Goal: Transaction & Acquisition: Purchase product/service

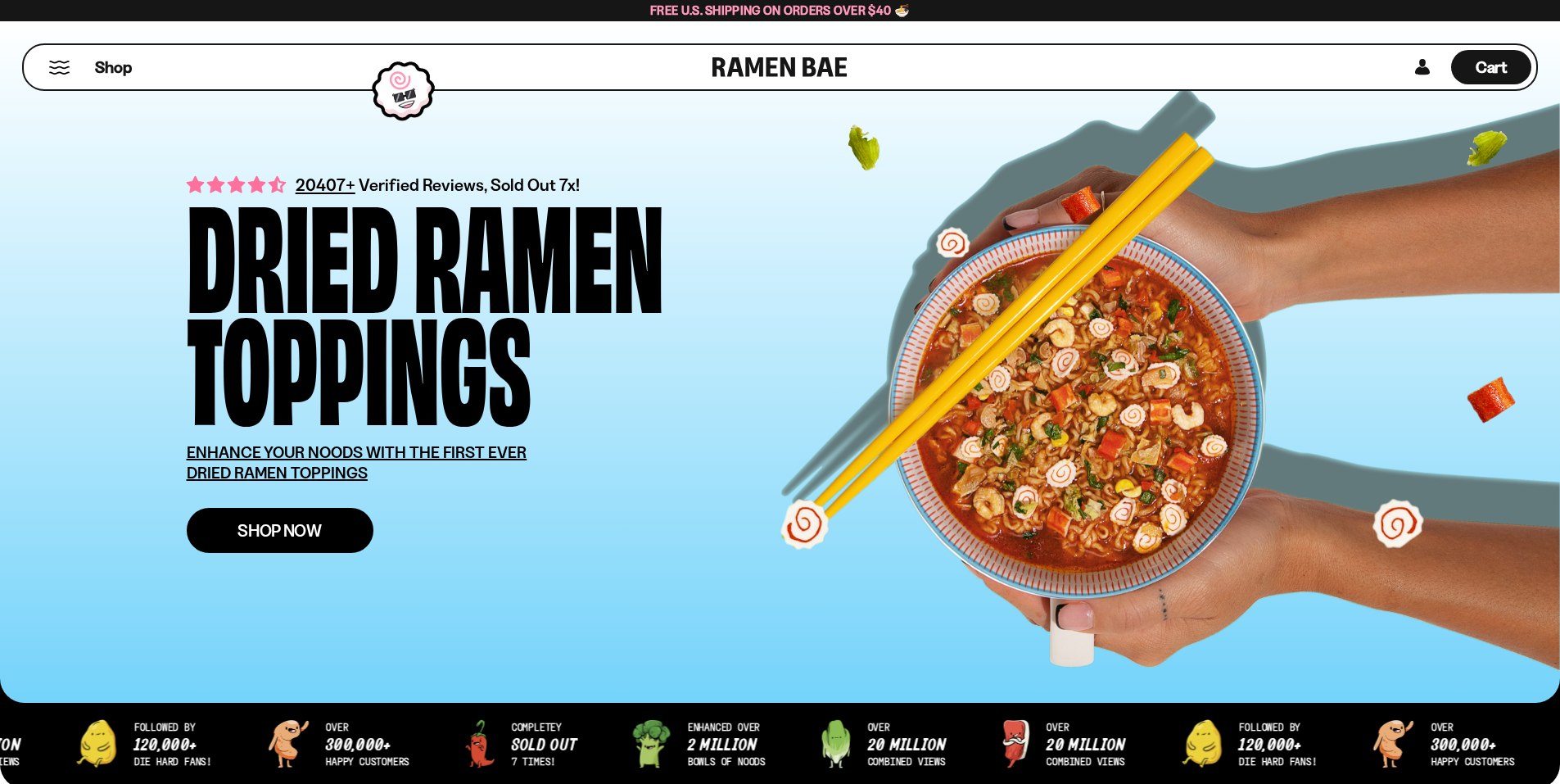
click at [349, 541] on link "Shop Now" at bounding box center [280, 530] width 187 height 45
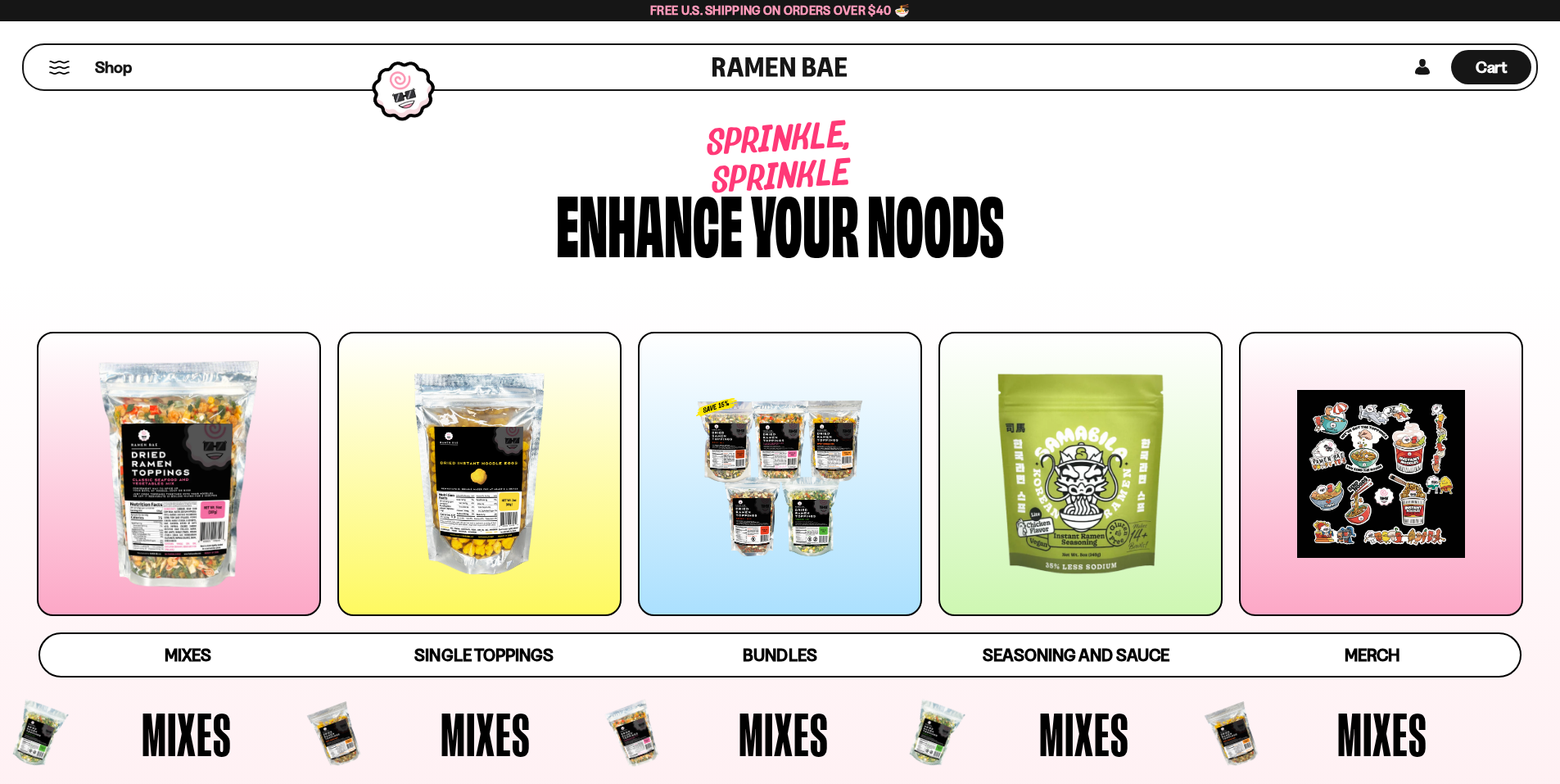
click at [218, 480] on div at bounding box center [179, 474] width 284 height 284
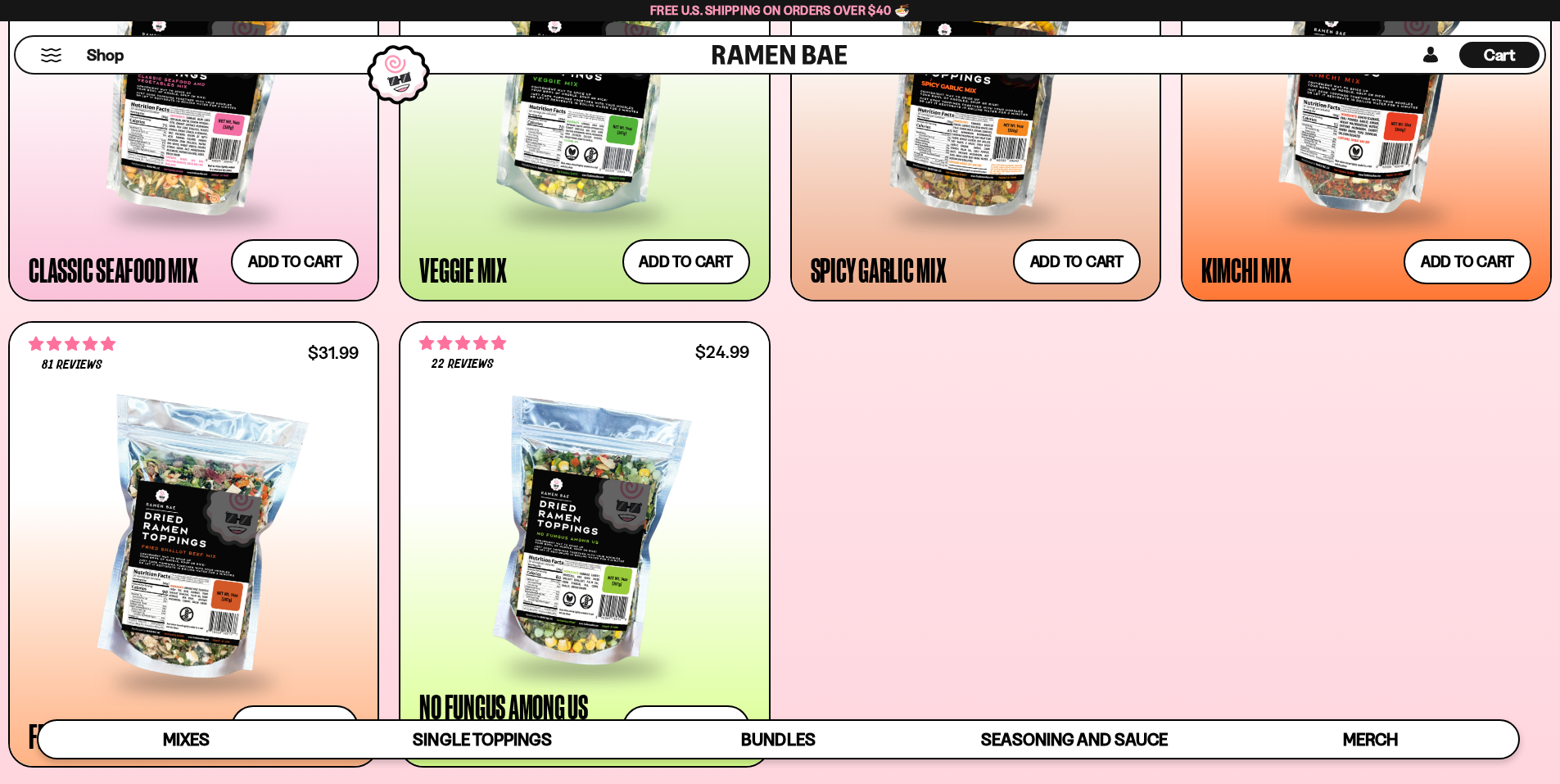
scroll to position [1026, 0]
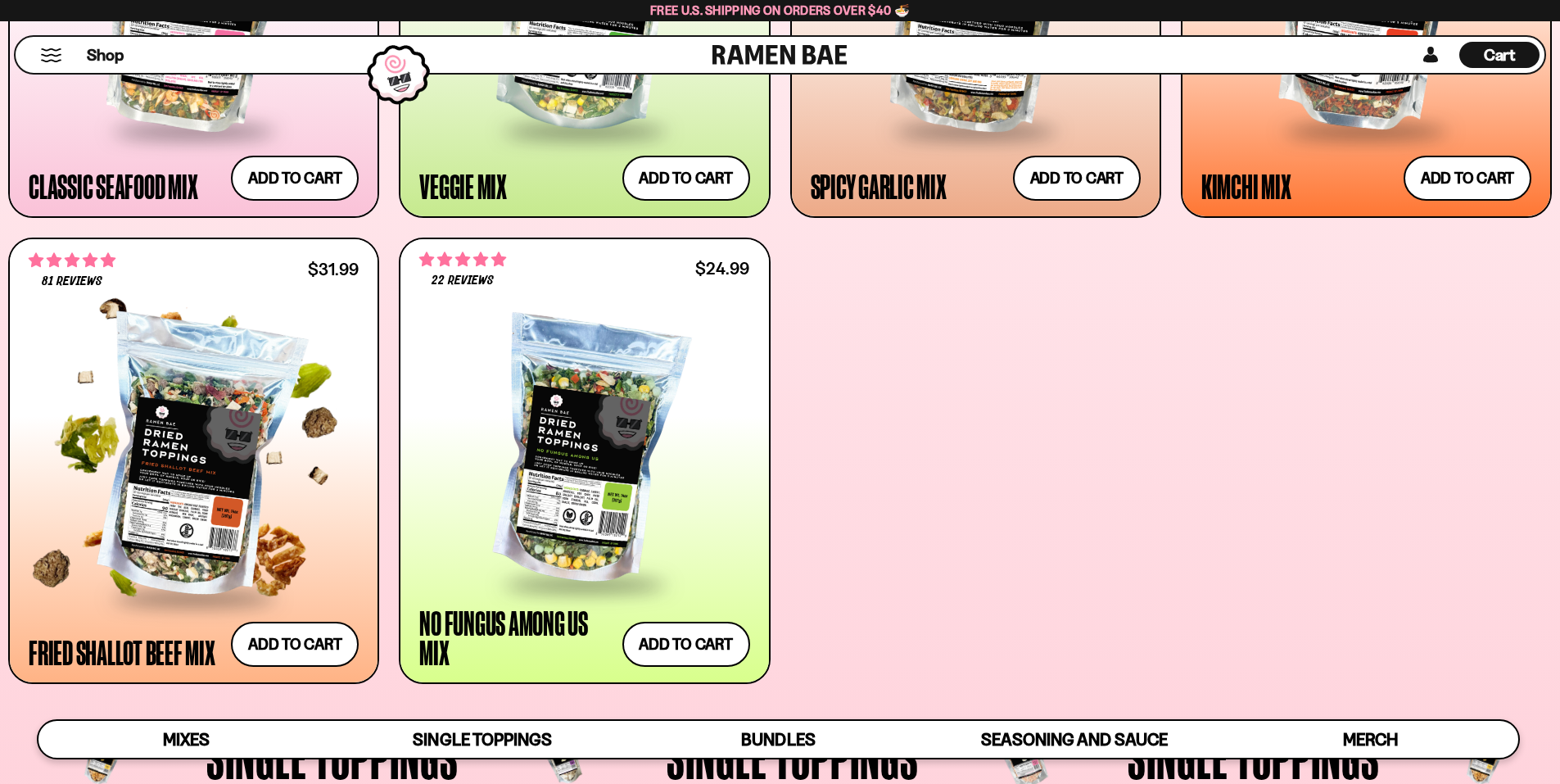
click at [128, 408] on div at bounding box center [193, 459] width 330 height 273
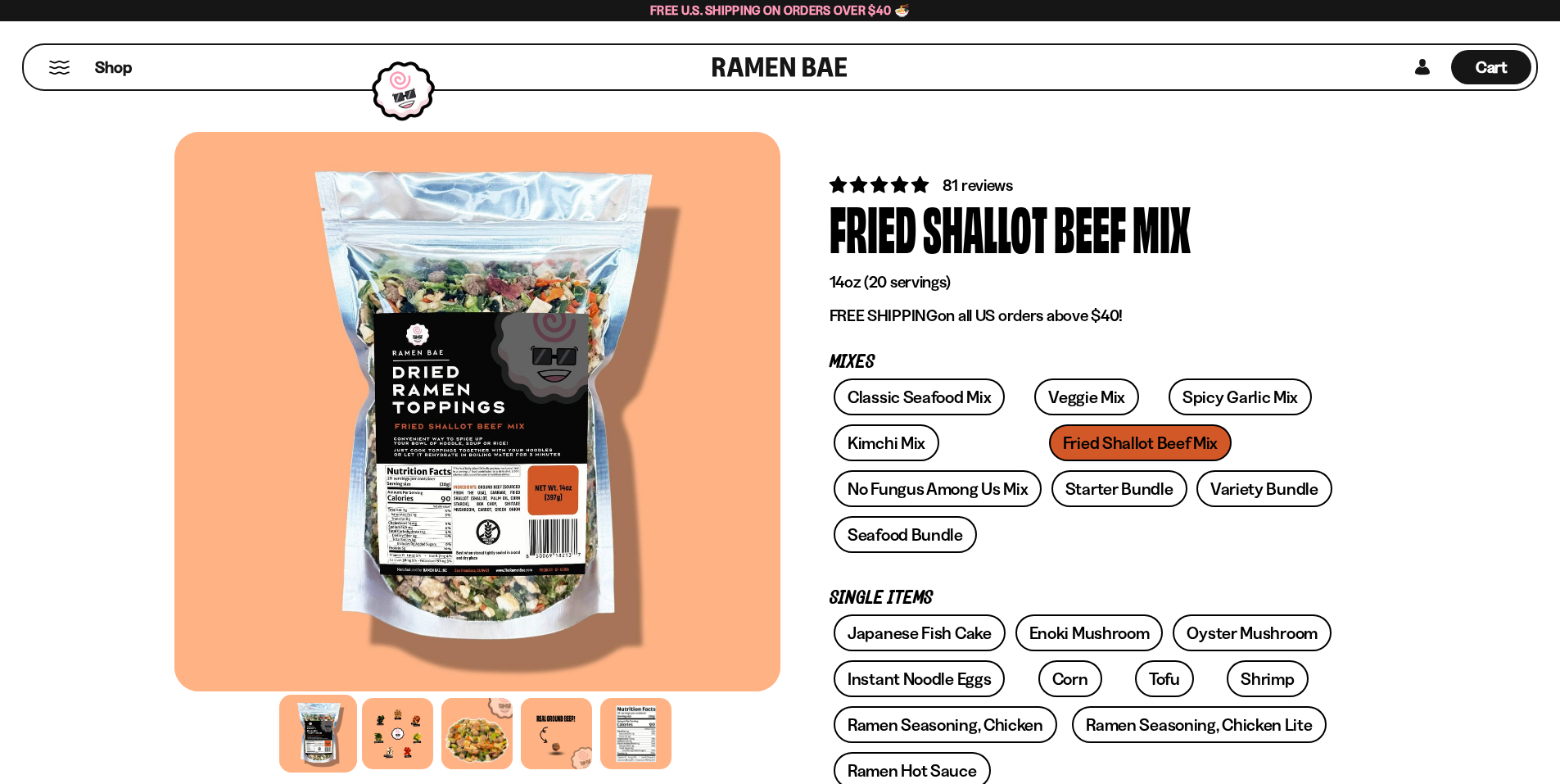
click at [425, 514] on div at bounding box center [478, 412] width 606 height 559
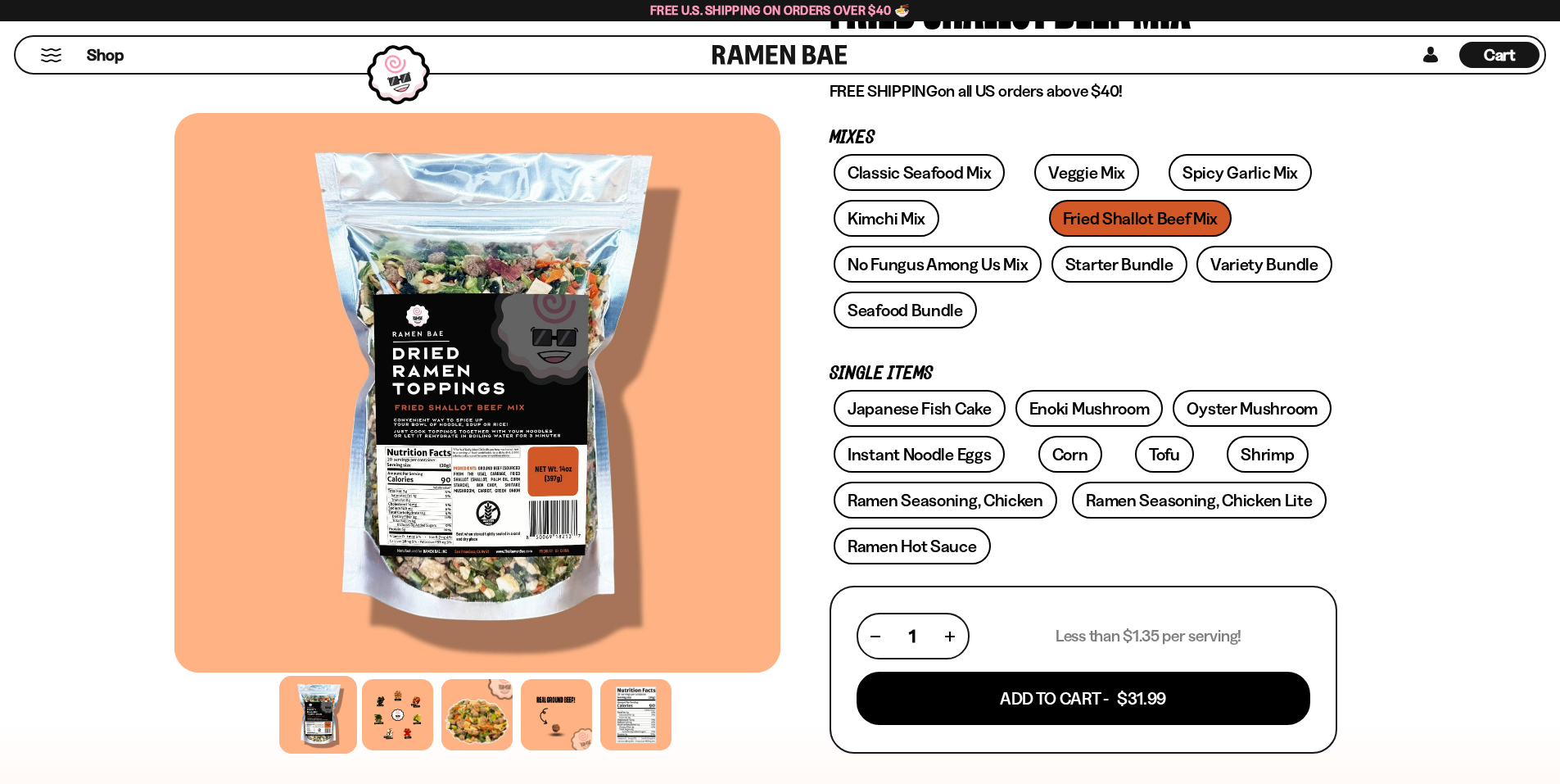
scroll to position [245, 0]
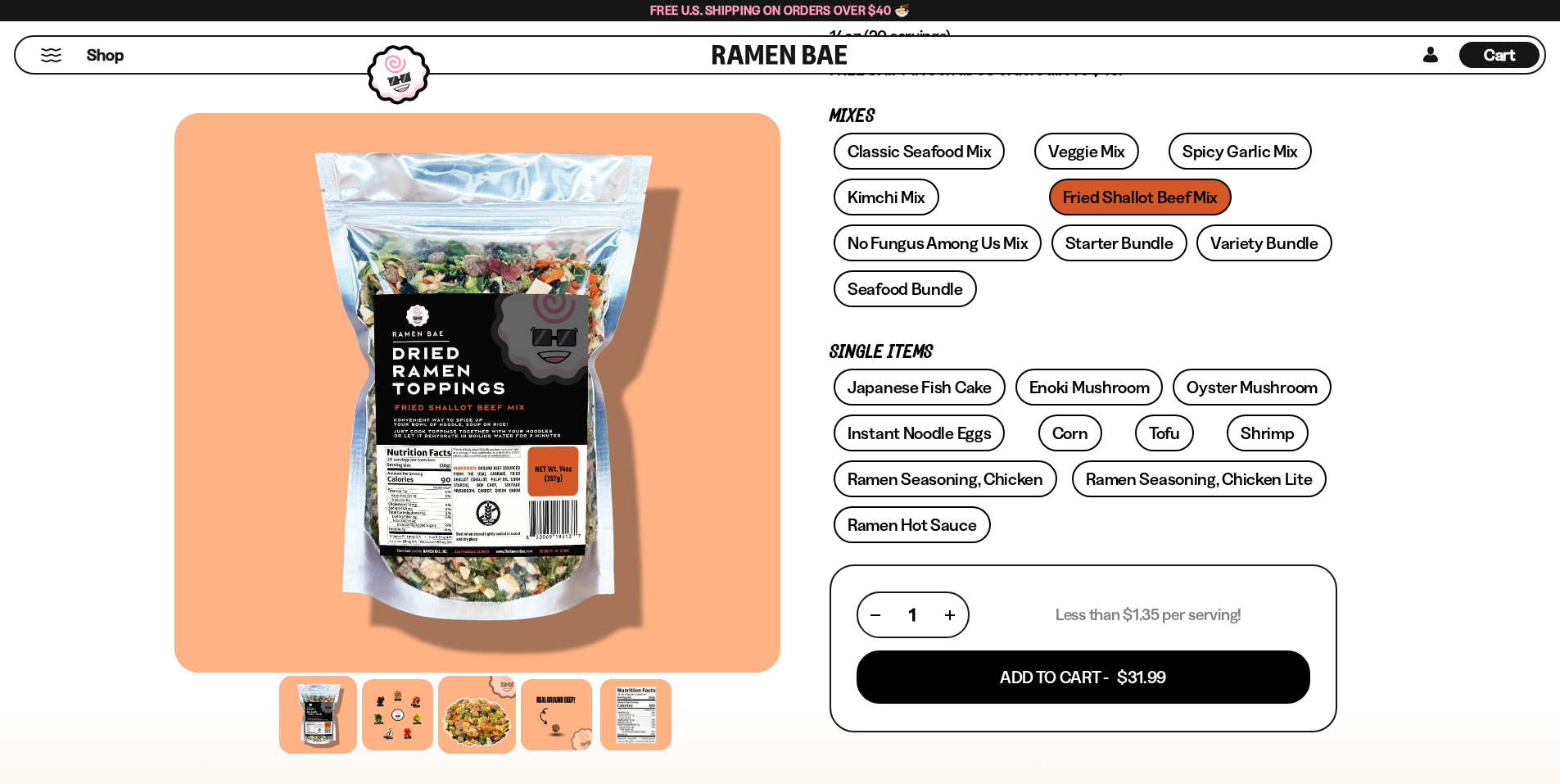
click at [481, 714] on div at bounding box center [478, 714] width 78 height 78
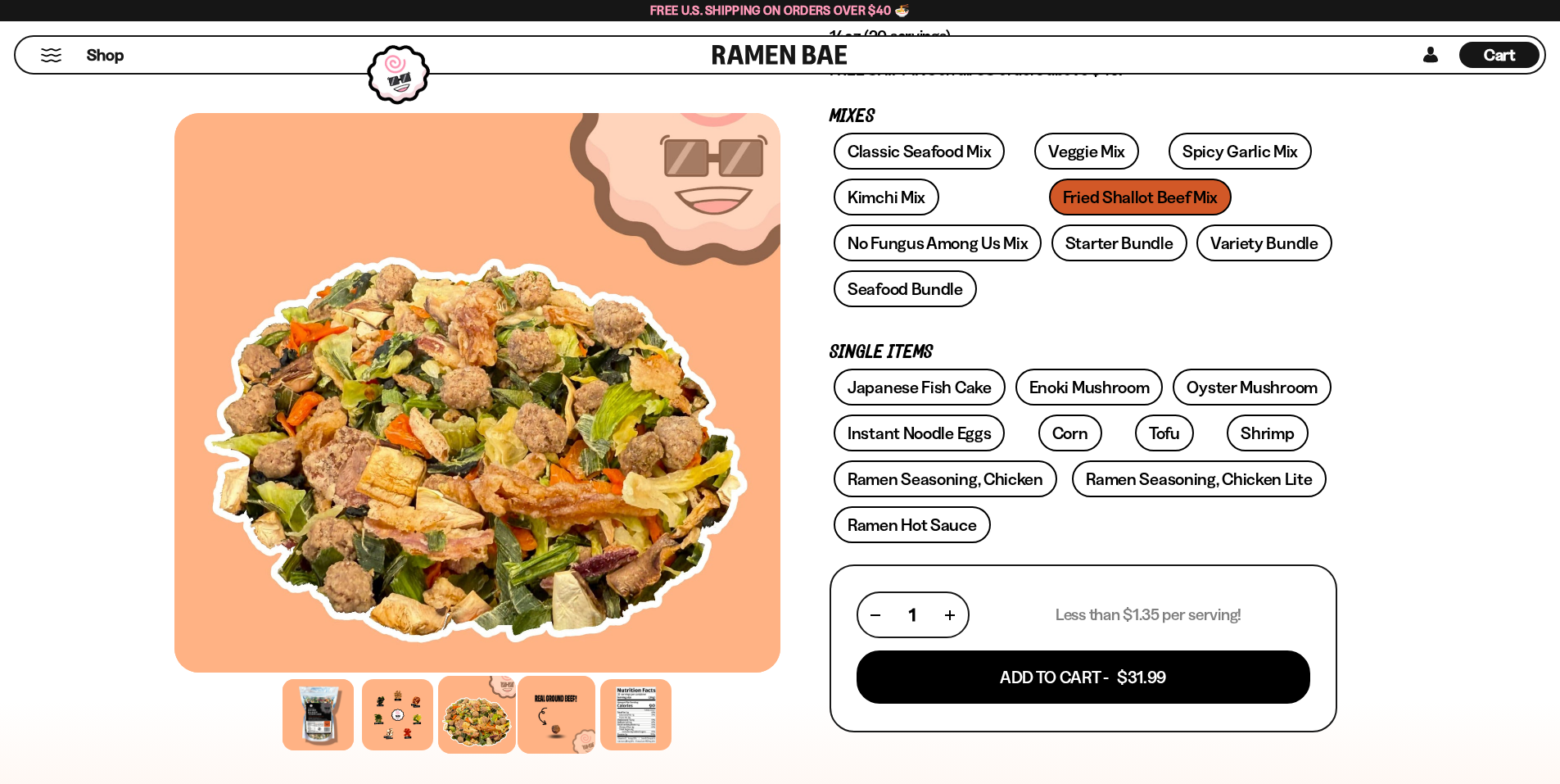
click at [558, 721] on div at bounding box center [557, 714] width 78 height 78
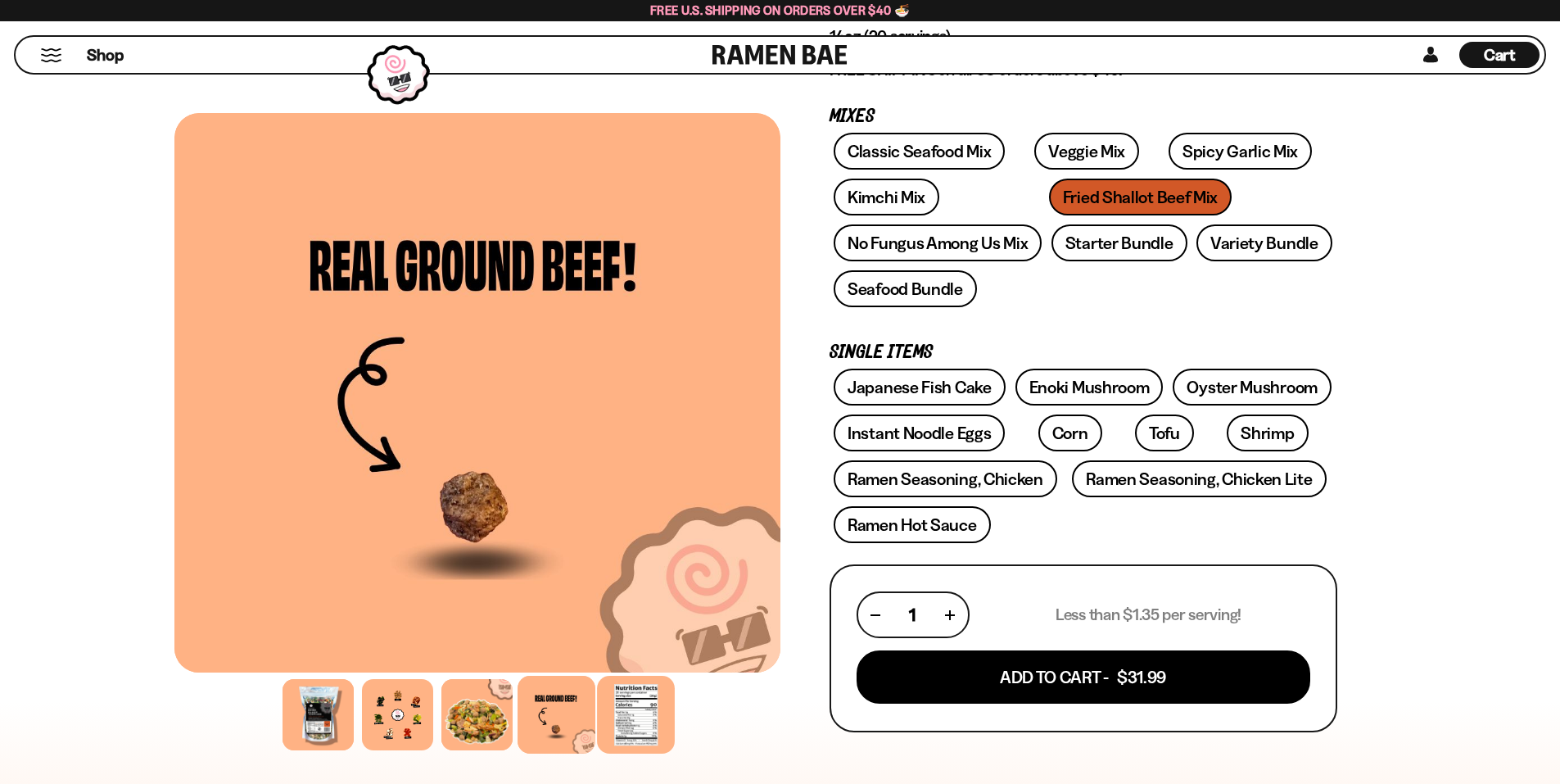
click at [636, 716] on div at bounding box center [636, 714] width 78 height 78
